Goal: Navigation & Orientation: Understand site structure

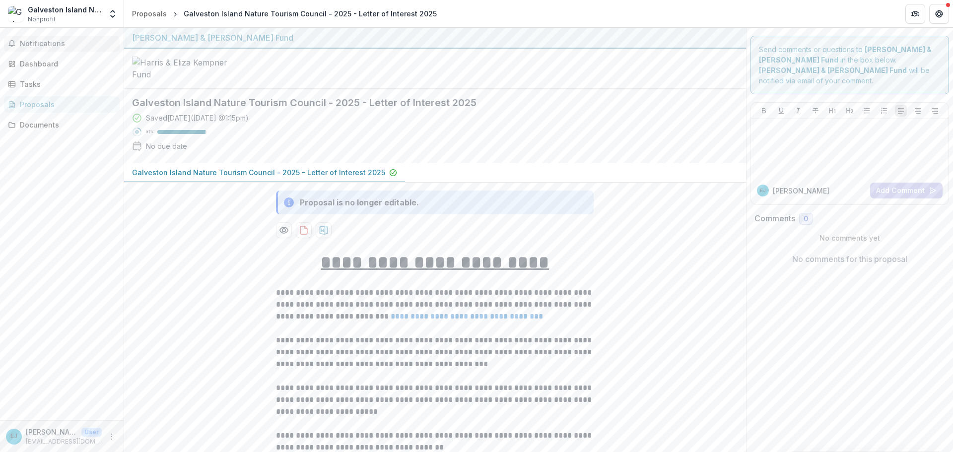
click at [38, 45] on span "Notifications" at bounding box center [68, 44] width 96 height 8
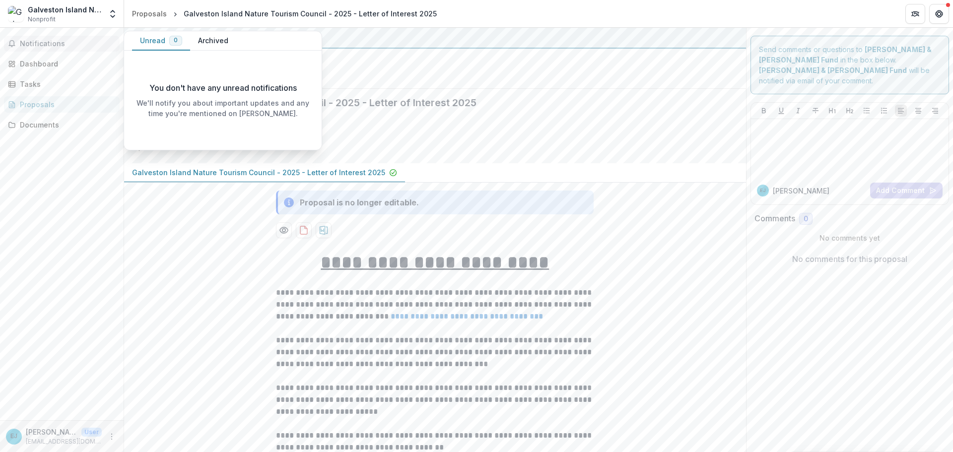
click at [159, 41] on button "Unread 0" at bounding box center [161, 40] width 58 height 19
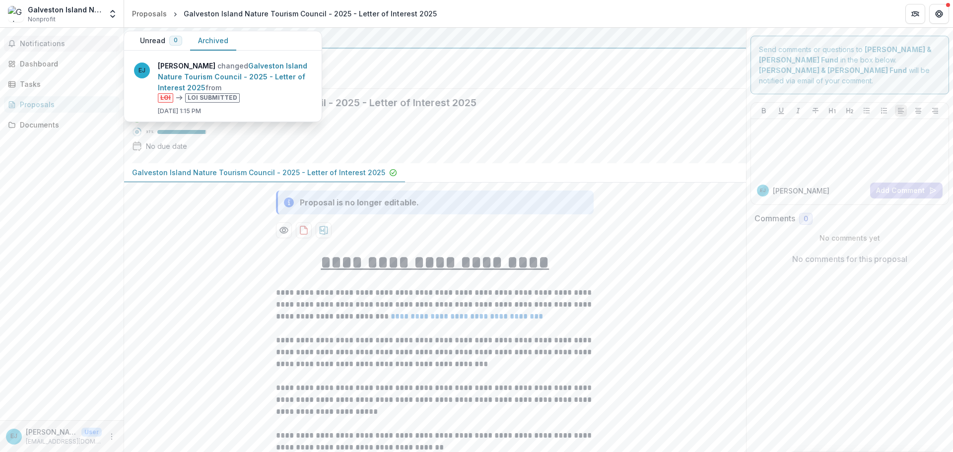
click at [225, 36] on button "Archived" at bounding box center [213, 40] width 46 height 19
click at [941, 17] on icon "Get Help" at bounding box center [939, 14] width 8 height 8
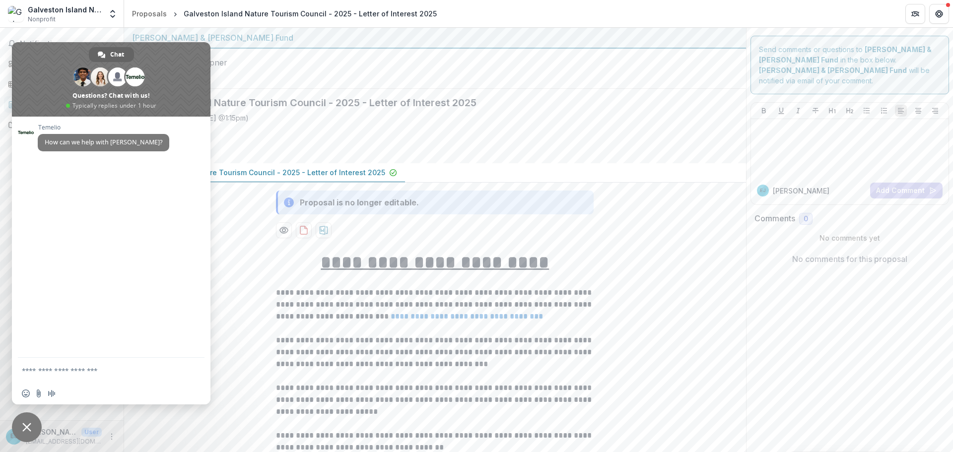
click at [462, 65] on div at bounding box center [435, 69] width 622 height 40
click at [347, 77] on div at bounding box center [435, 69] width 622 height 40
click at [940, 8] on button "Get Help" at bounding box center [939, 14] width 20 height 20
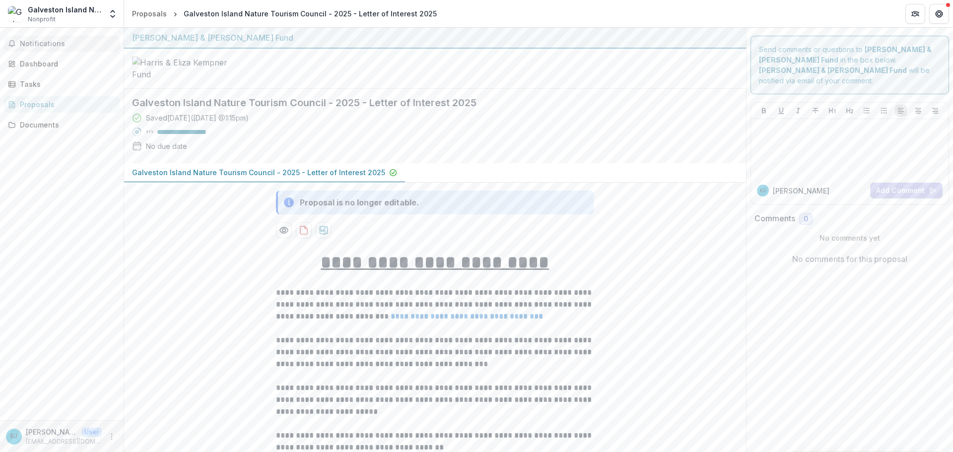
click at [49, 44] on span "Notifications" at bounding box center [68, 44] width 96 height 8
click at [533, 88] on div at bounding box center [435, 69] width 622 height 40
click at [27, 87] on div "Tasks" at bounding box center [66, 84] width 92 height 10
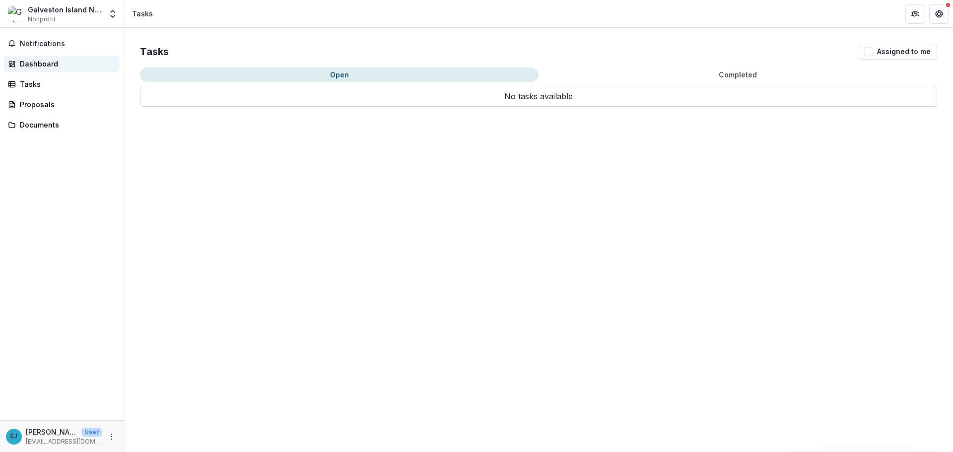
click at [34, 60] on div "Dashboard" at bounding box center [66, 64] width 92 height 10
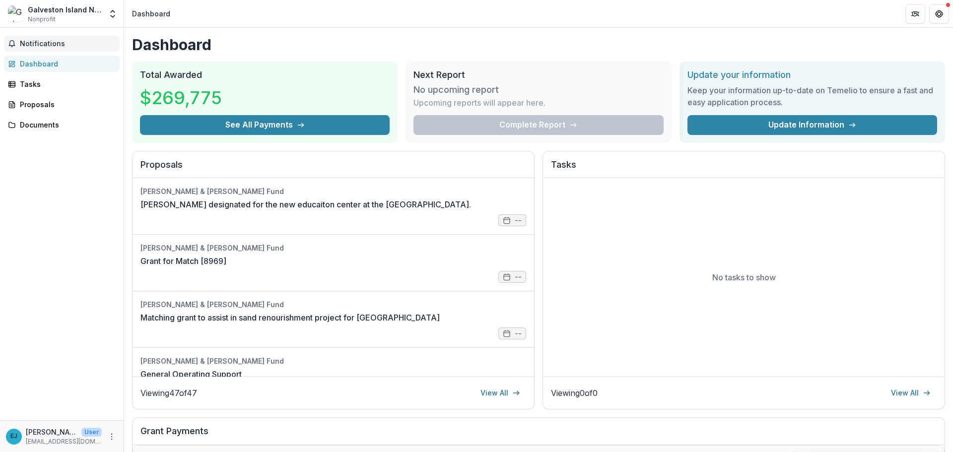
click at [36, 46] on span "Notifications" at bounding box center [68, 44] width 96 height 8
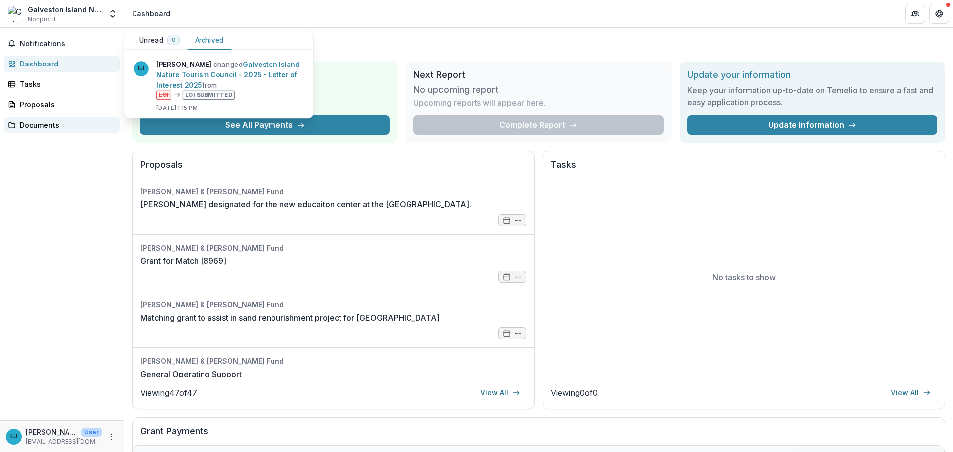
click at [25, 125] on div "Documents" at bounding box center [66, 125] width 92 height 10
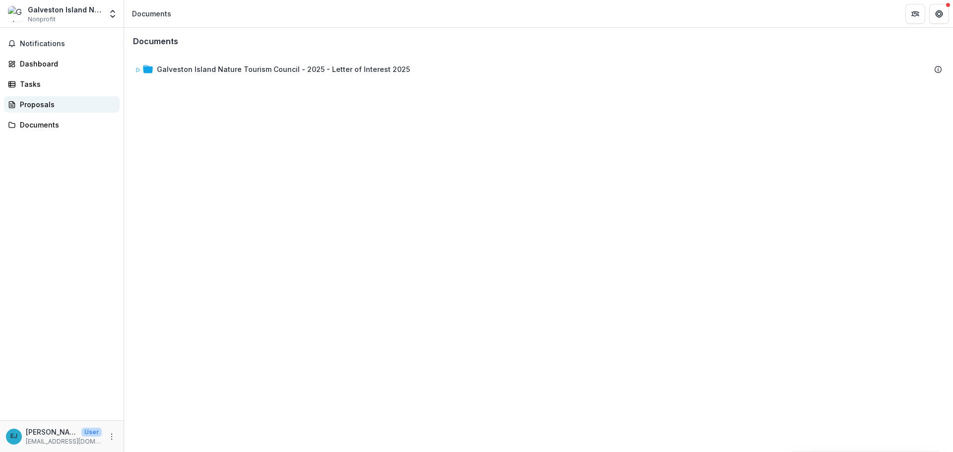
click at [30, 108] on div "Proposals" at bounding box center [66, 104] width 92 height 10
